Goal: Task Accomplishment & Management: Manage account settings

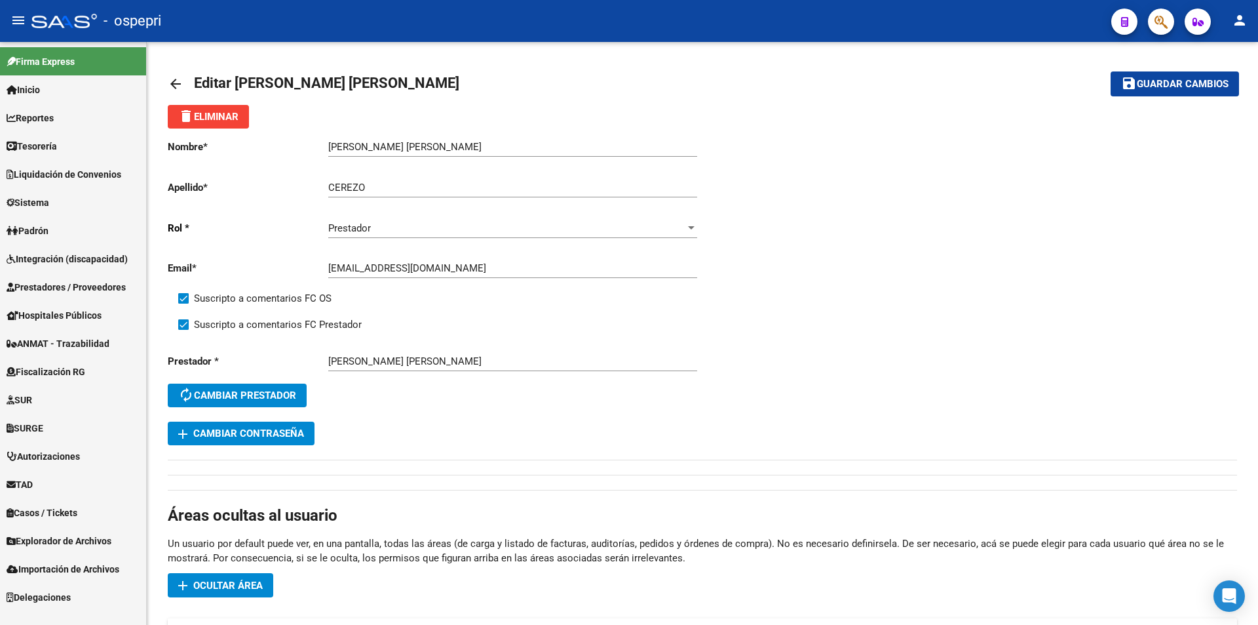
click at [49, 233] on span "Padrón" at bounding box center [28, 231] width 42 height 14
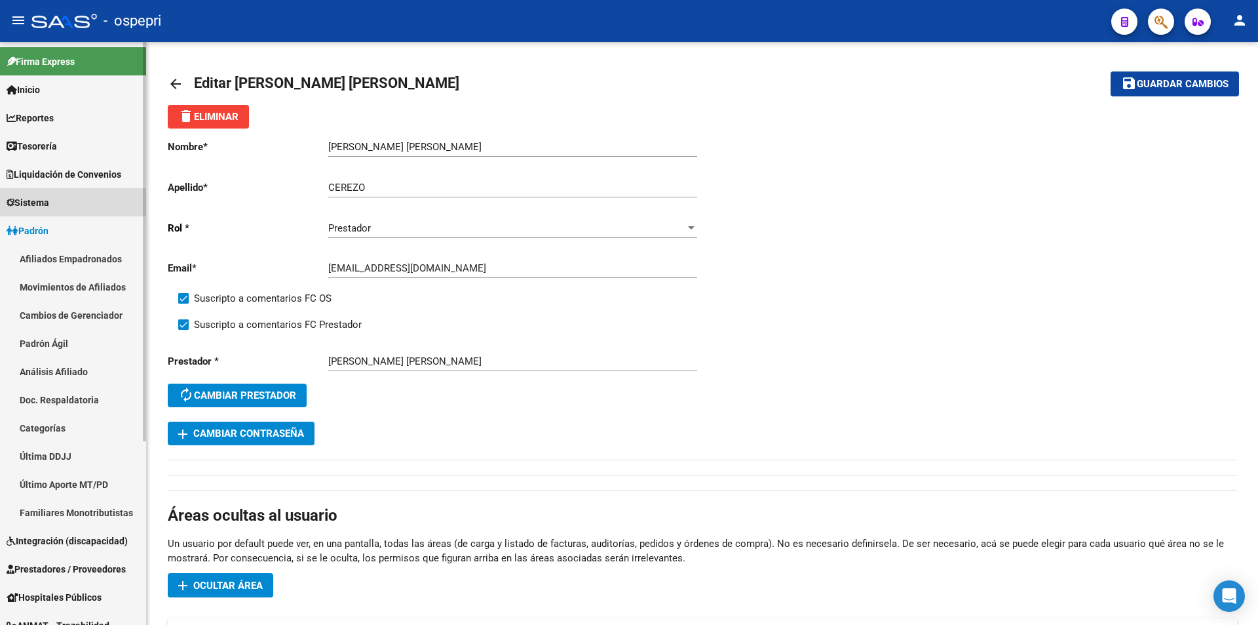
click at [49, 201] on span "Sistema" at bounding box center [28, 202] width 43 height 14
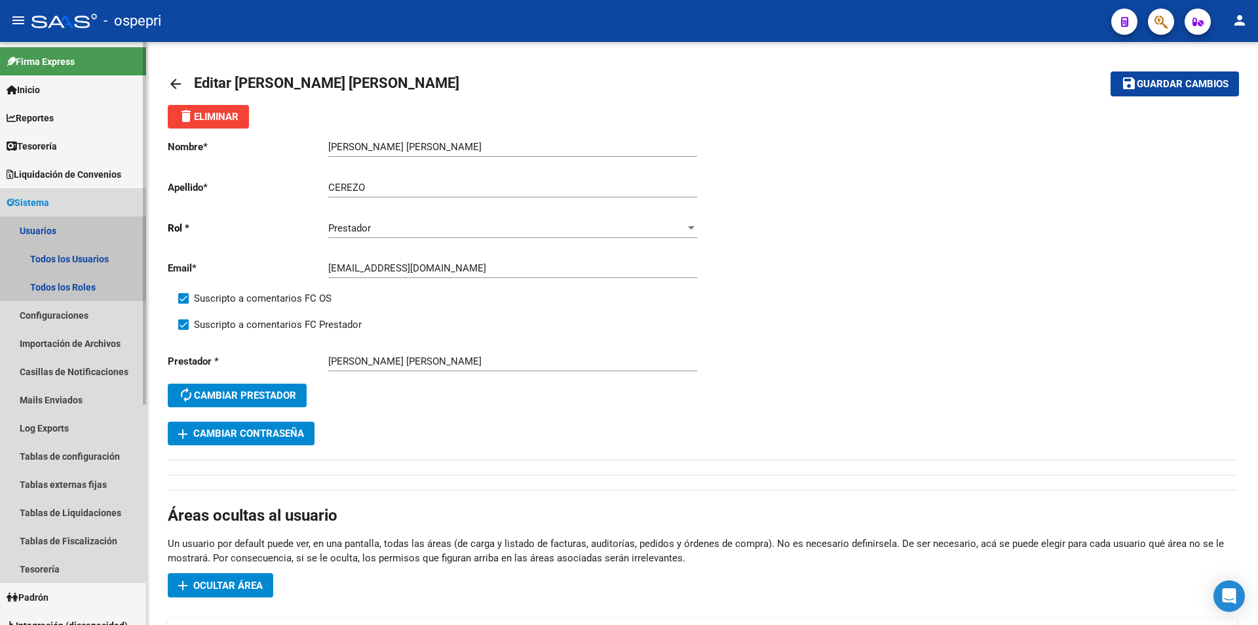
click at [54, 233] on link "Usuarios" at bounding box center [73, 230] width 146 height 28
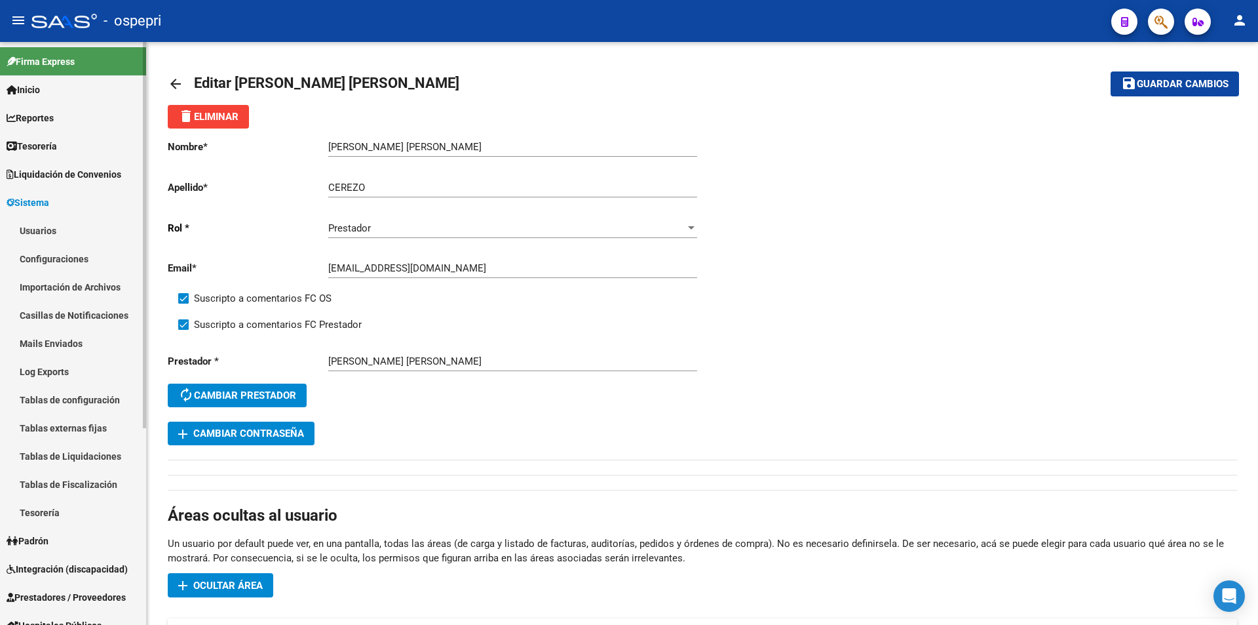
click at [49, 203] on span "Sistema" at bounding box center [28, 202] width 43 height 14
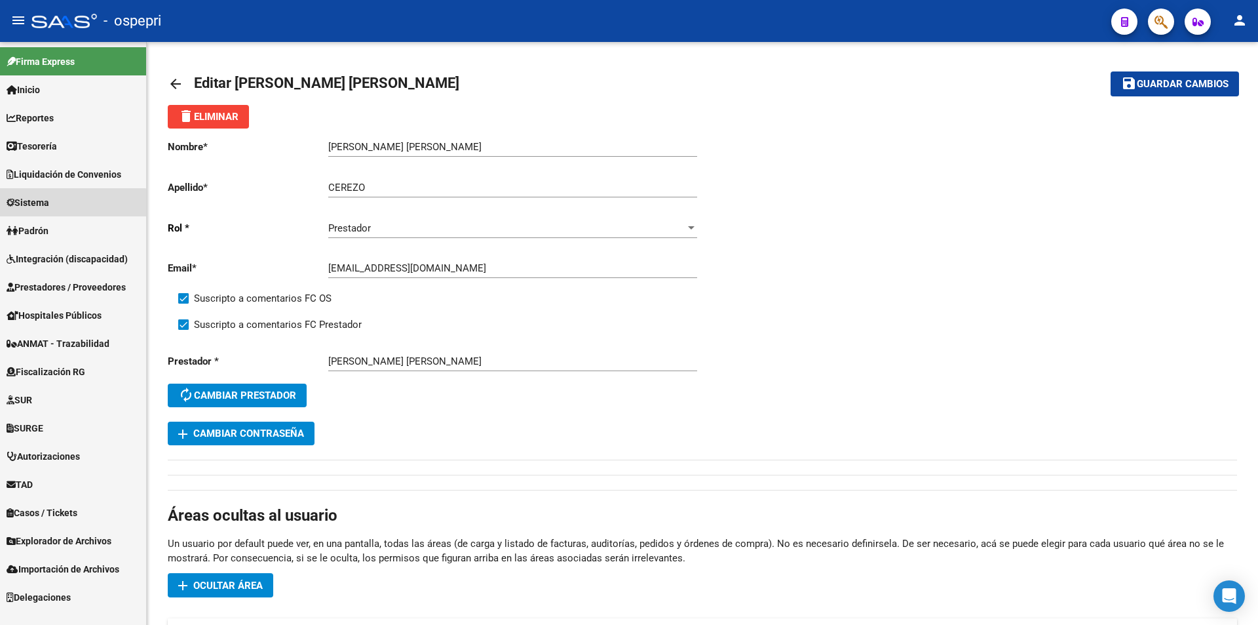
click at [57, 208] on link "Sistema" at bounding box center [73, 202] width 146 height 28
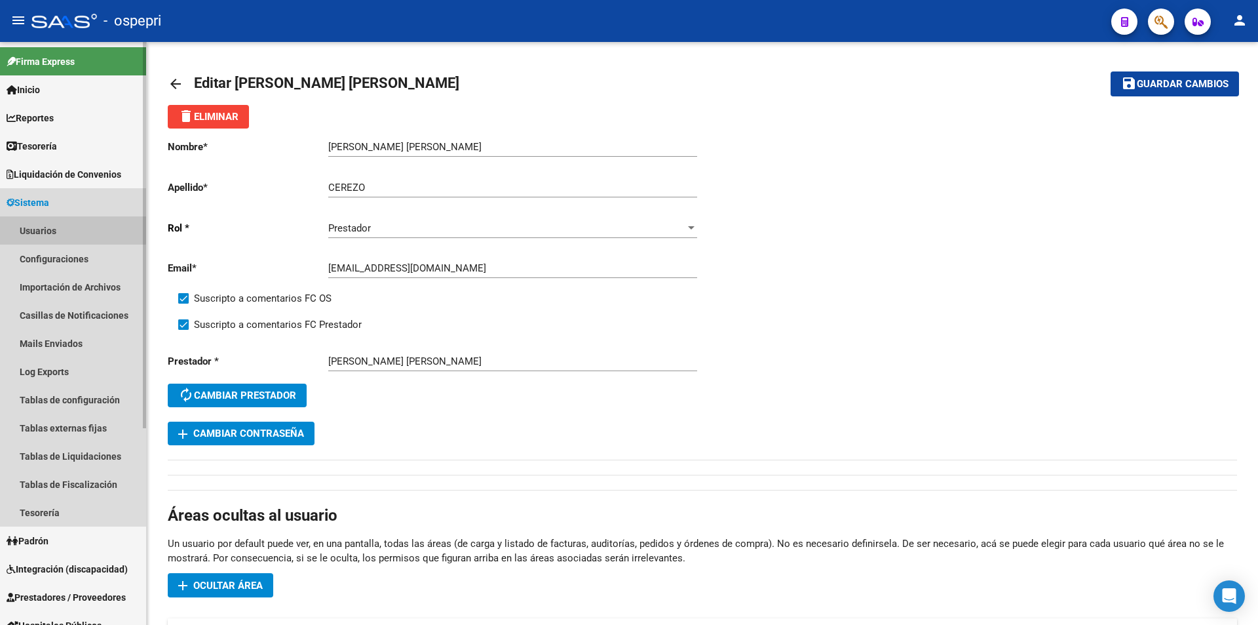
click at [57, 228] on link "Usuarios" at bounding box center [73, 230] width 146 height 28
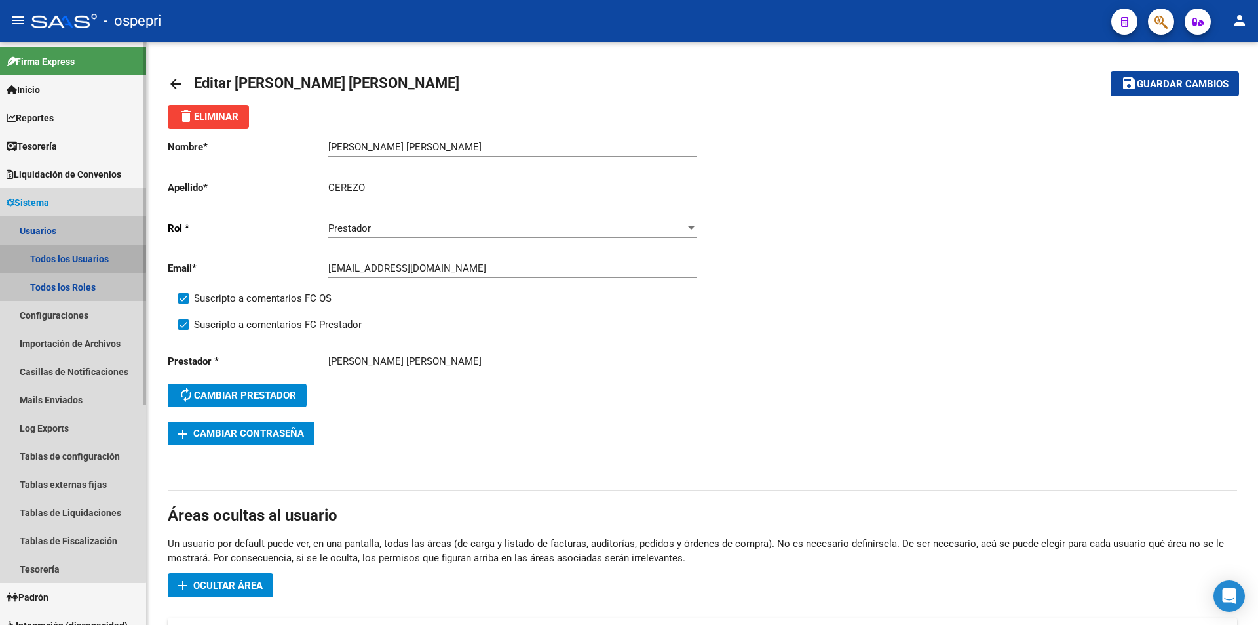
click at [71, 258] on link "Todos los Usuarios" at bounding box center [73, 258] width 146 height 28
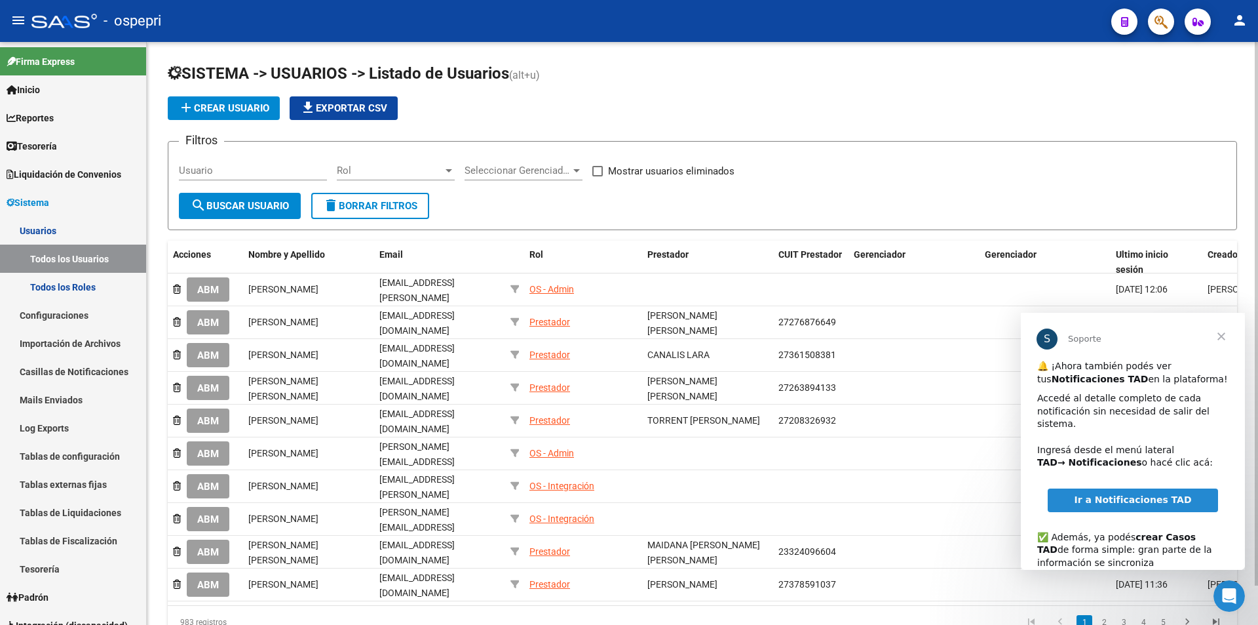
click at [225, 169] on input "Usuario" at bounding box center [253, 171] width 148 height 12
paste input "20379440801"
type input "20379440801"
click at [231, 208] on span "search Buscar Usuario" at bounding box center [240, 206] width 98 height 12
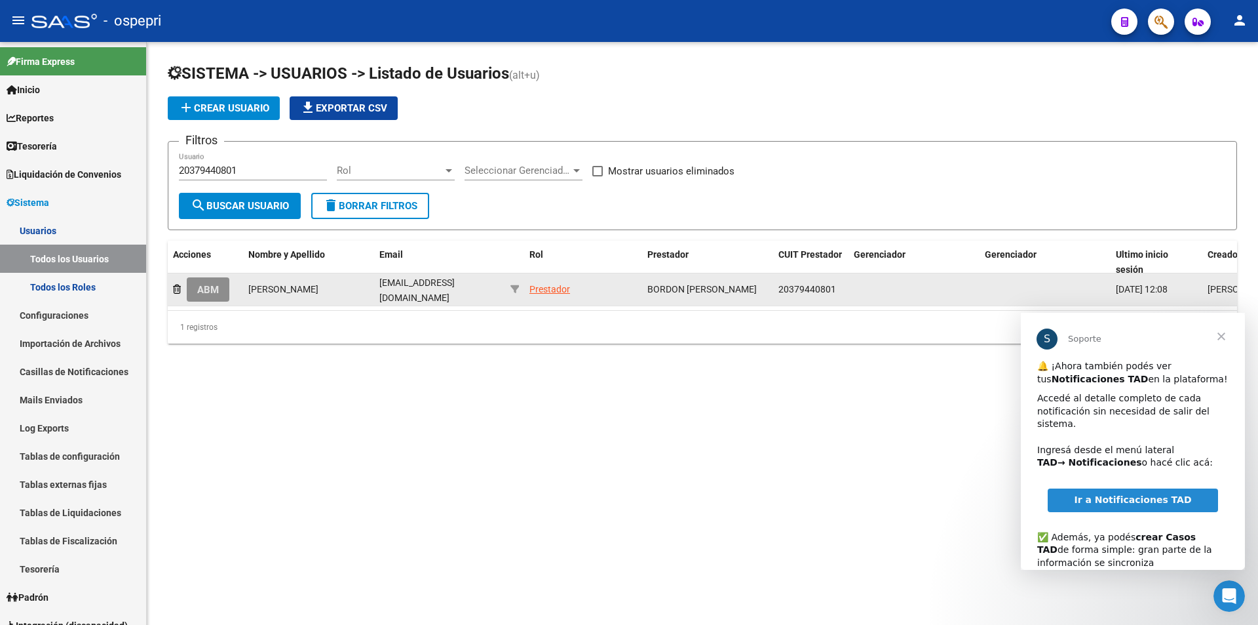
click at [222, 286] on button "ABM" at bounding box center [208, 289] width 43 height 24
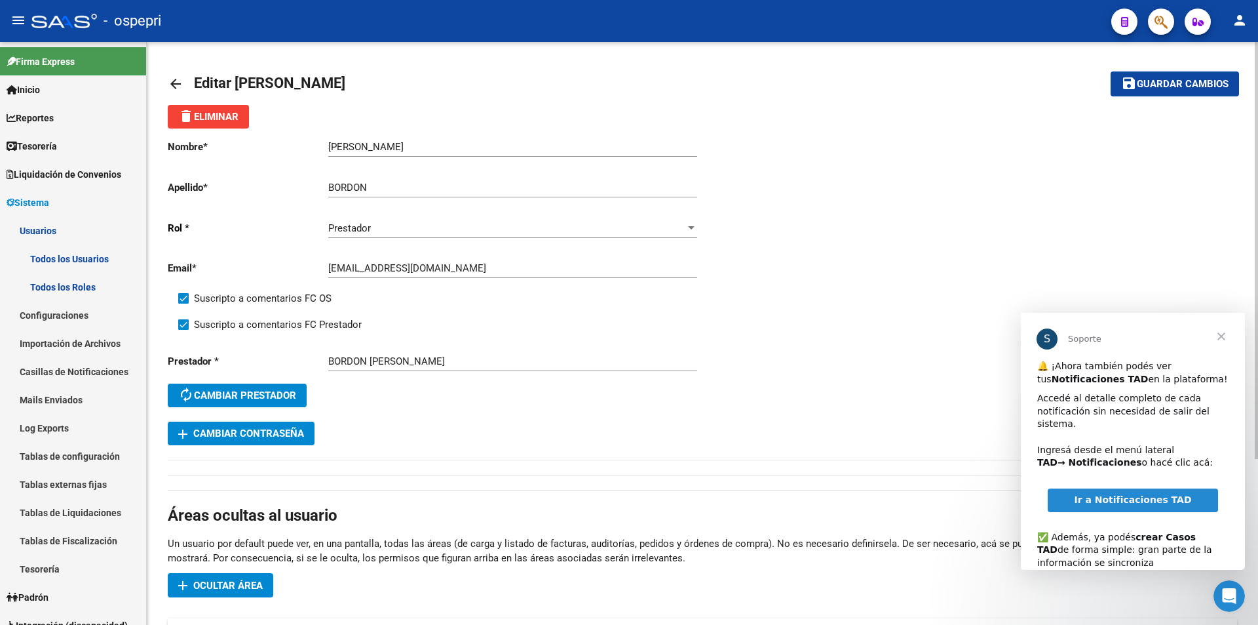
click at [426, 276] on div "[EMAIL_ADDRESS][DOMAIN_NAME] Ingresar email" at bounding box center [512, 264] width 369 height 28
click at [428, 273] on input "[EMAIL_ADDRESS][DOMAIN_NAME]" at bounding box center [512, 268] width 369 height 12
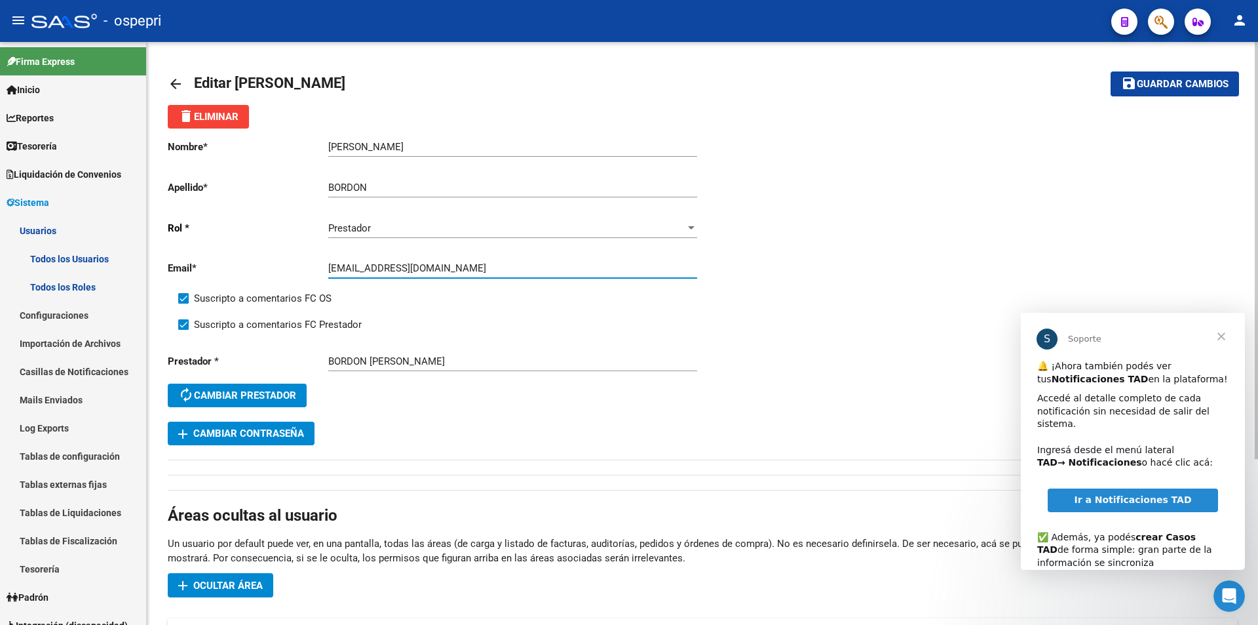
click at [1206, 88] on span "Guardar cambios" at bounding box center [1183, 85] width 92 height 12
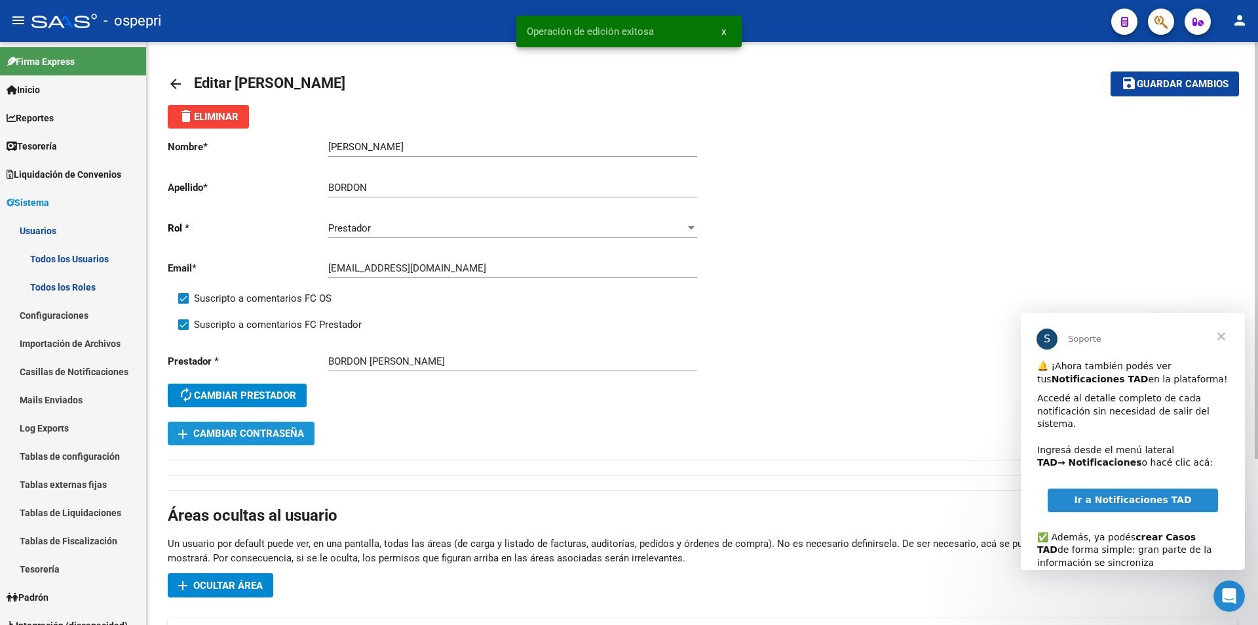
click at [279, 431] on span "add Cambiar Contraseña" at bounding box center [241, 433] width 126 height 12
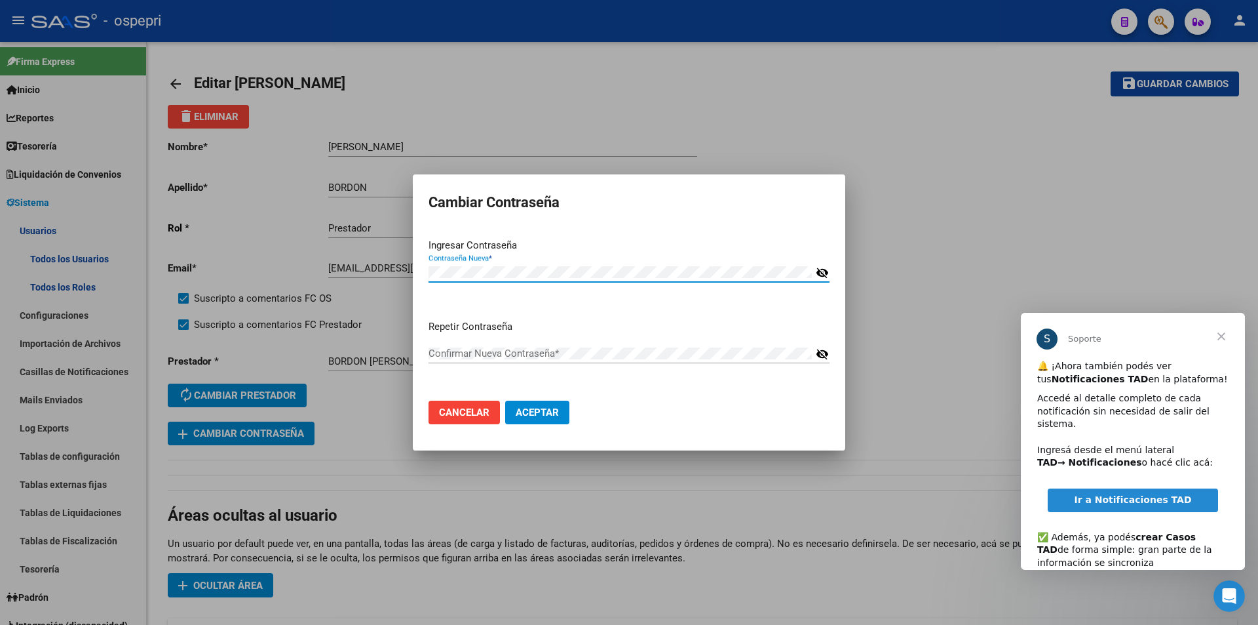
click at [820, 273] on mat-icon "visibility_off" at bounding box center [822, 273] width 13 height 16
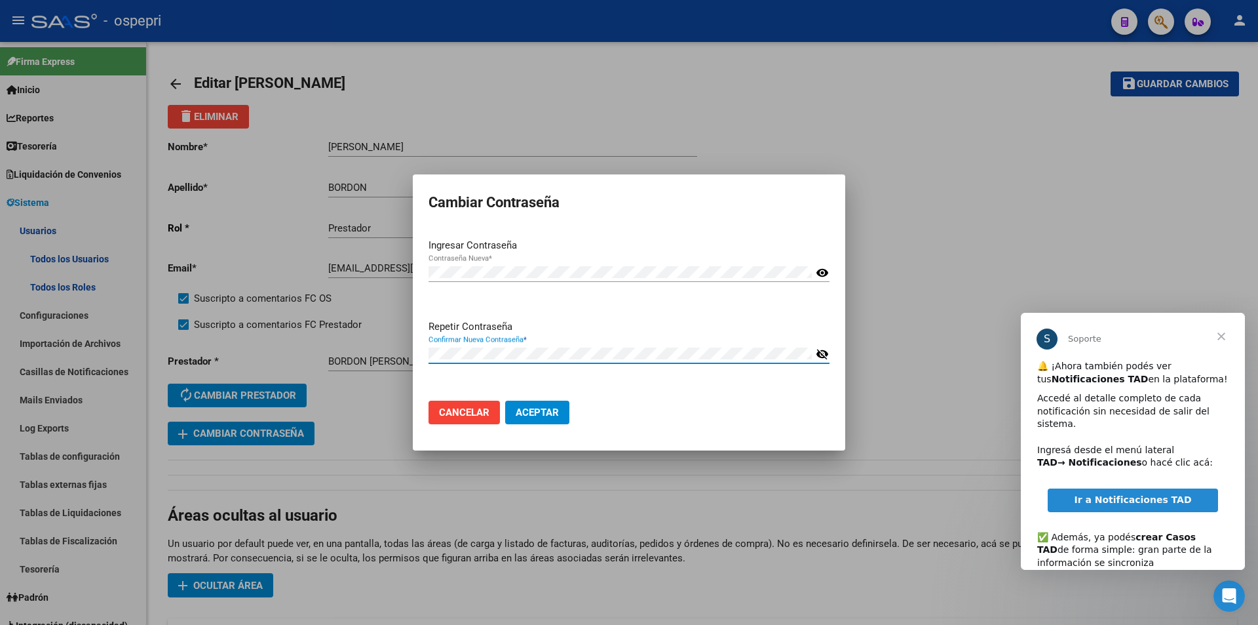
click at [827, 357] on mat-icon "visibility_off" at bounding box center [822, 354] width 13 height 16
click at [547, 418] on span "Aceptar" at bounding box center [537, 412] width 43 height 12
